Goal: Transaction & Acquisition: Purchase product/service

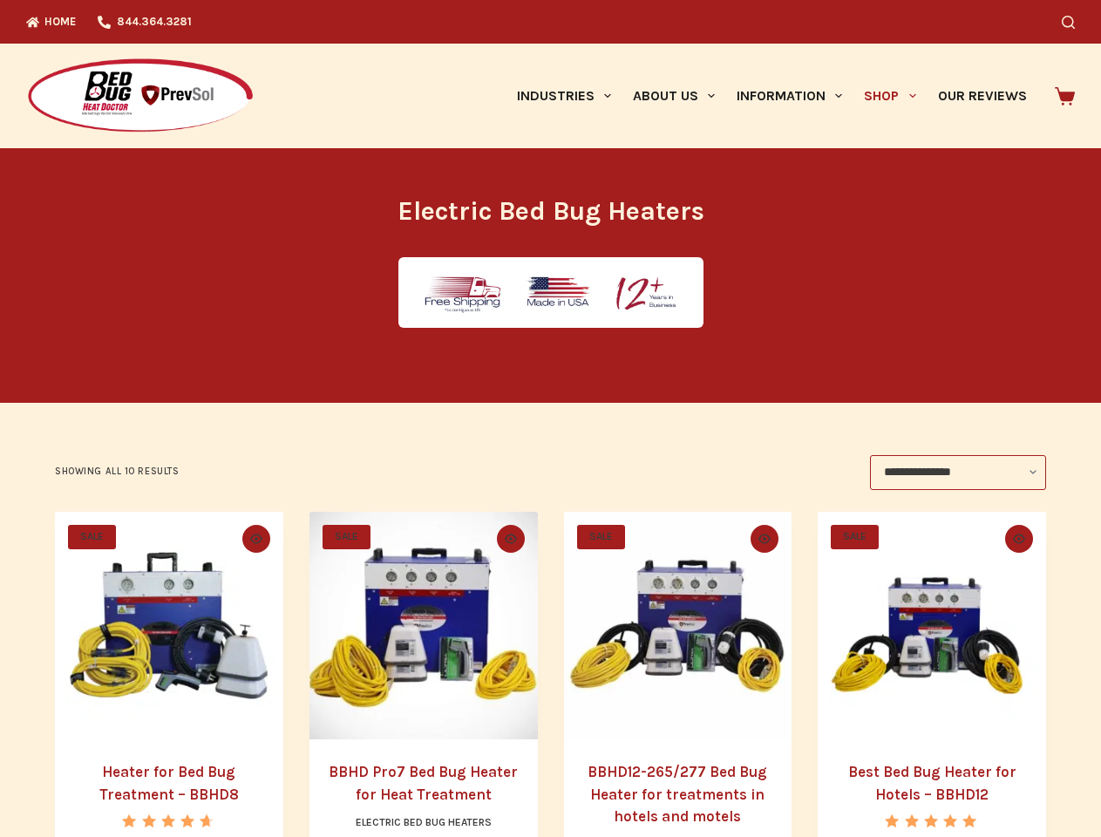
click at [1075, 22] on icon "Search" at bounding box center [1068, 22] width 13 height 13
click at [570, 96] on link "Industries" at bounding box center [564, 96] width 116 height 105
